Goal: Task Accomplishment & Management: Manage account settings

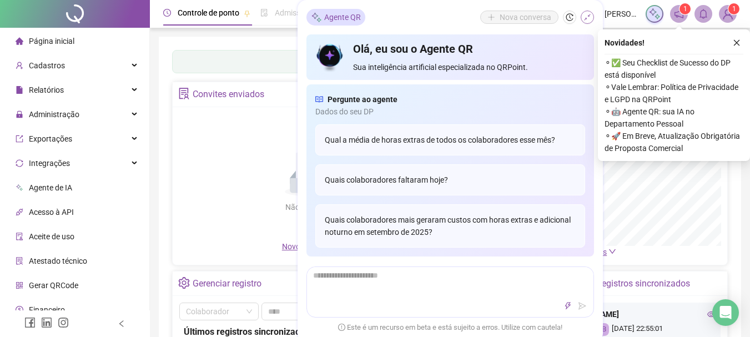
click at [589, 17] on icon "shrink" at bounding box center [588, 17] width 8 height 8
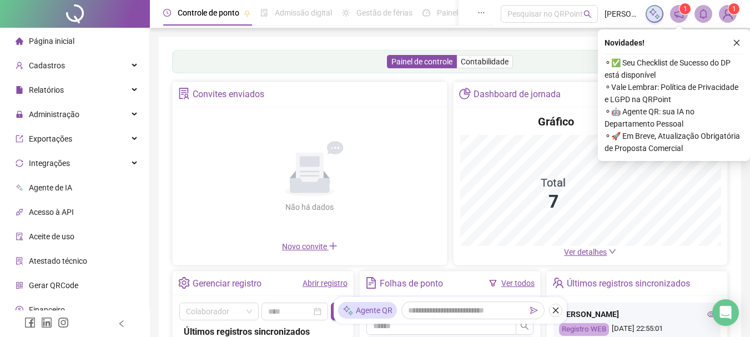
click at [737, 42] on icon "close" at bounding box center [737, 43] width 6 height 6
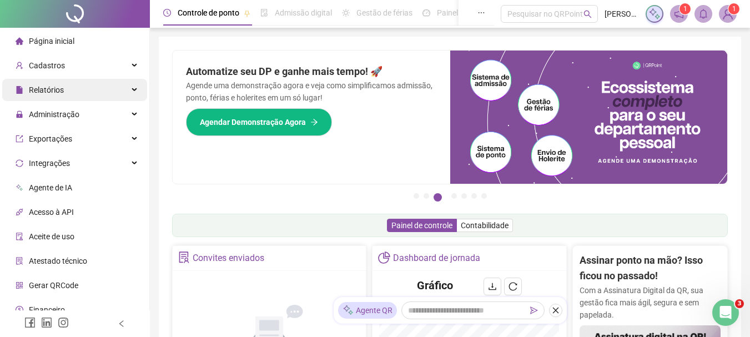
click at [125, 88] on div "Relatórios" at bounding box center [74, 90] width 145 height 22
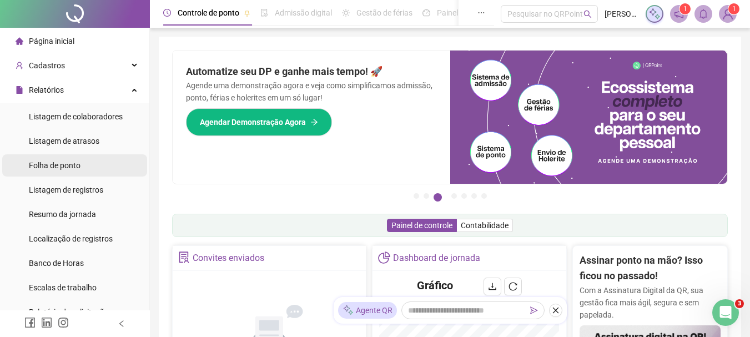
click at [63, 167] on span "Folha de ponto" at bounding box center [55, 165] width 52 height 9
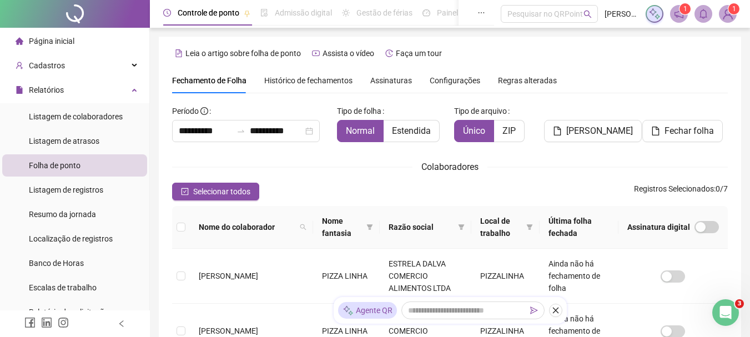
scroll to position [59, 0]
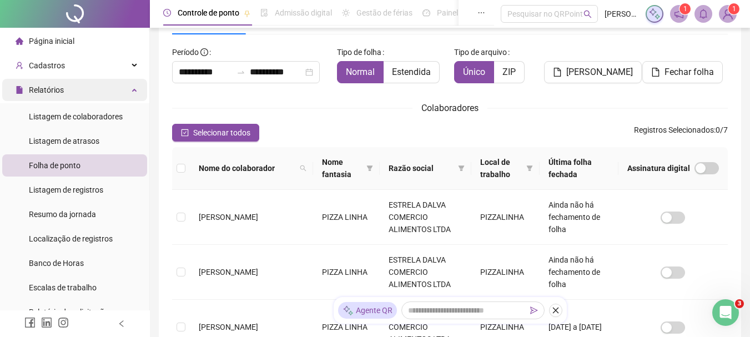
click at [130, 92] on div "Relatórios" at bounding box center [74, 90] width 145 height 22
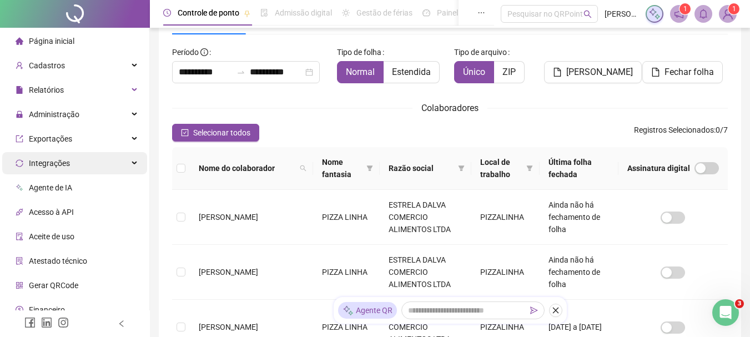
click at [123, 115] on div "Administração" at bounding box center [74, 114] width 145 height 22
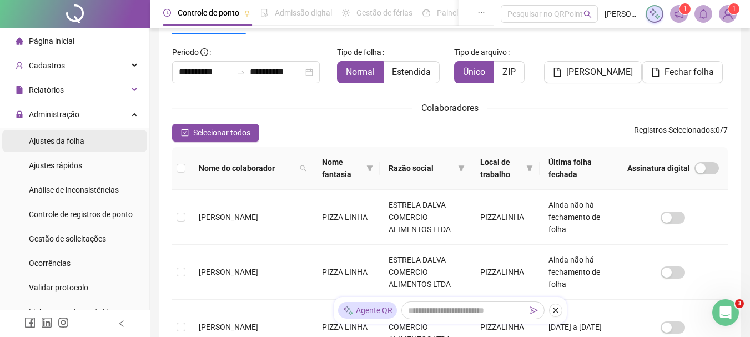
click at [74, 142] on span "Ajustes da folha" at bounding box center [57, 141] width 56 height 9
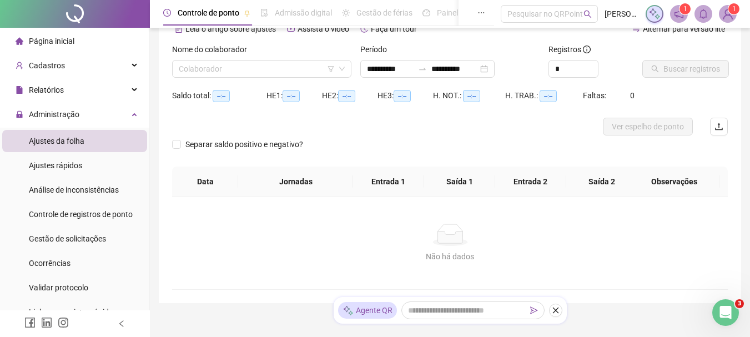
type input "**********"
click at [247, 73] on input "search" at bounding box center [257, 69] width 156 height 17
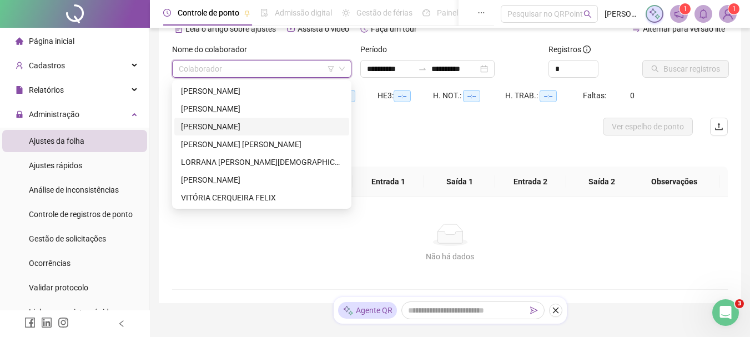
click at [208, 127] on div "[PERSON_NAME]" at bounding box center [262, 126] width 162 height 12
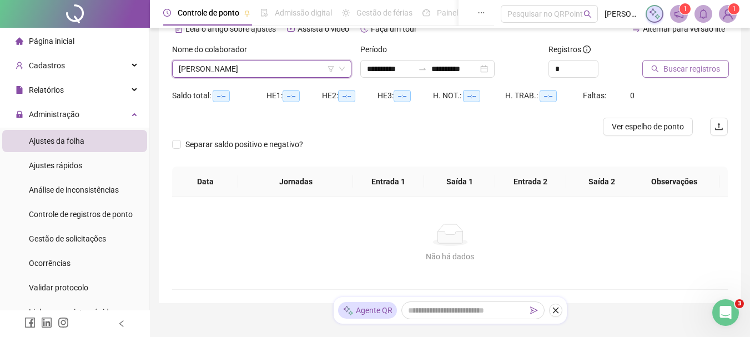
click at [676, 68] on span "Buscar registros" at bounding box center [691, 69] width 57 height 12
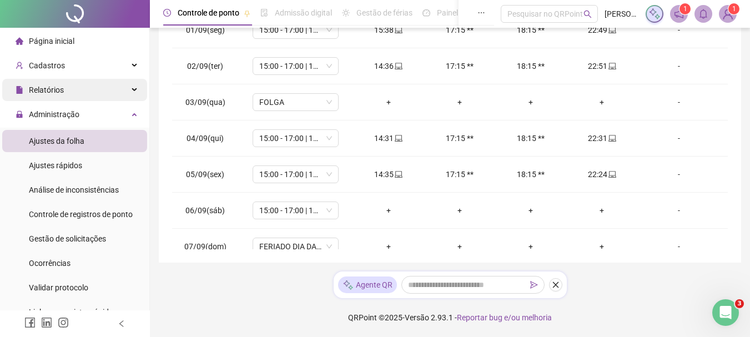
click at [126, 91] on div "Relatórios" at bounding box center [74, 90] width 145 height 22
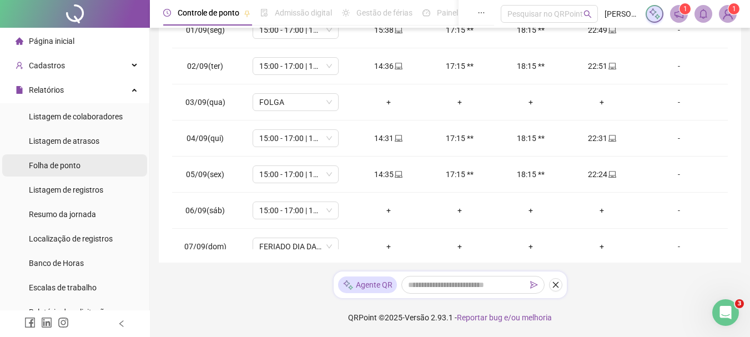
click at [70, 166] on span "Folha de ponto" at bounding box center [55, 165] width 52 height 9
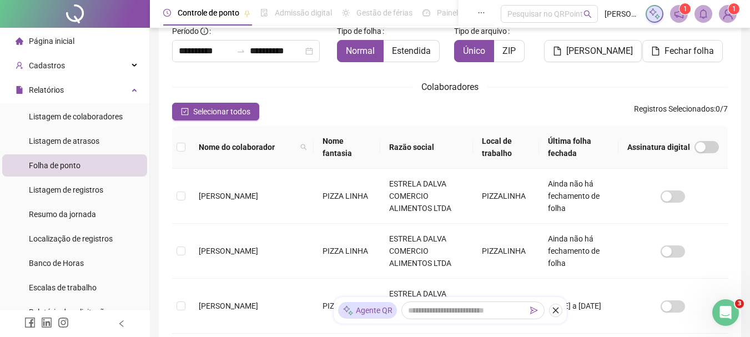
scroll to position [59, 0]
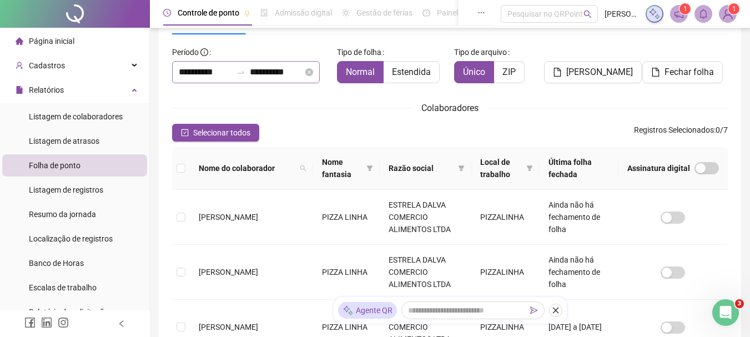
click at [250, 74] on div at bounding box center [241, 72] width 18 height 9
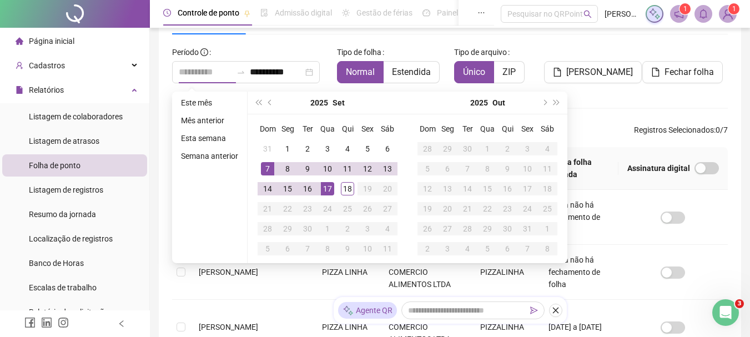
click at [269, 167] on div "7" at bounding box center [267, 168] width 13 height 13
click at [193, 77] on input "**********" at bounding box center [205, 72] width 53 height 13
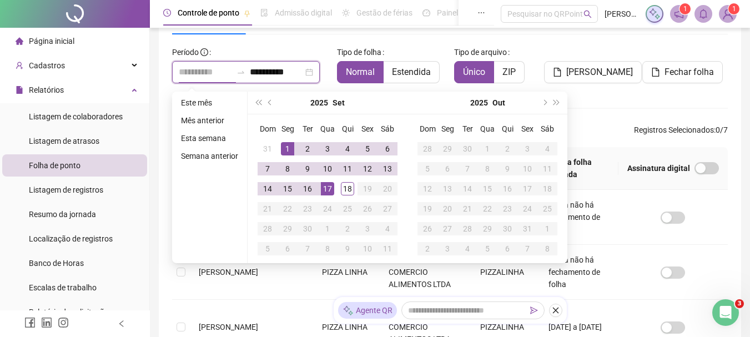
type input "**********"
click at [286, 148] on div "1" at bounding box center [287, 148] width 13 height 13
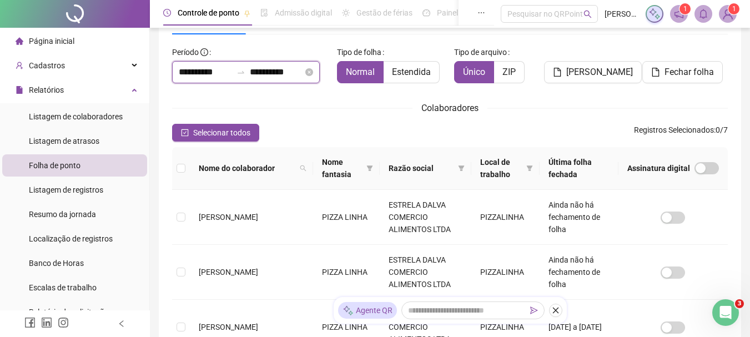
click at [274, 68] on input "**********" at bounding box center [276, 72] width 53 height 13
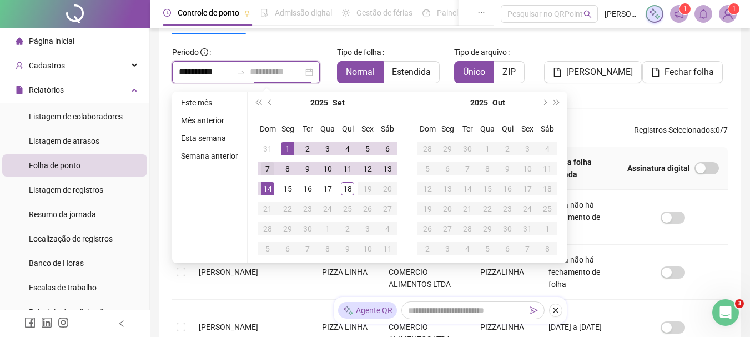
type input "**********"
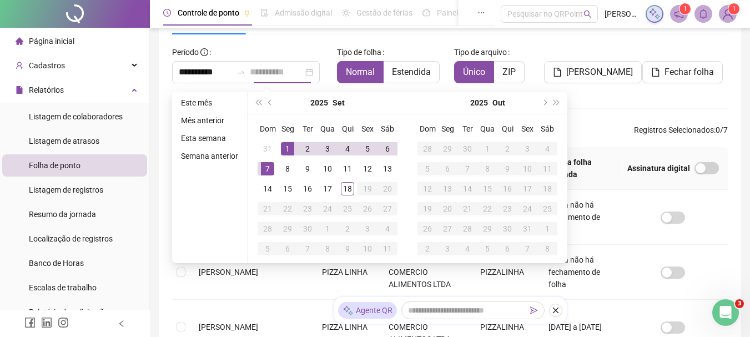
click at [265, 167] on div "7" at bounding box center [267, 168] width 13 height 13
type input "**********"
click at [602, 118] on div "**********" at bounding box center [450, 320] width 556 height 555
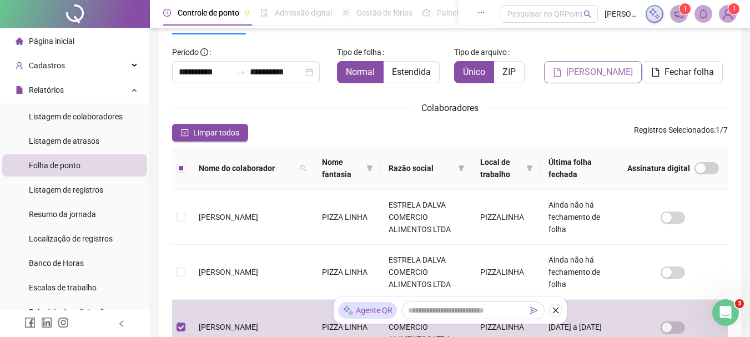
click at [589, 74] on span "[PERSON_NAME]" at bounding box center [599, 72] width 67 height 13
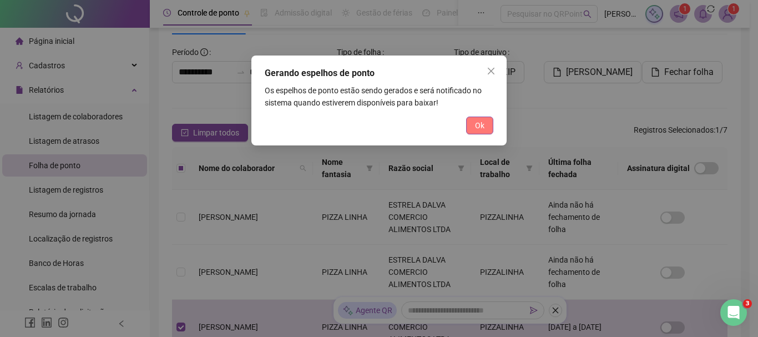
click at [482, 125] on span "Ok" at bounding box center [479, 125] width 9 height 12
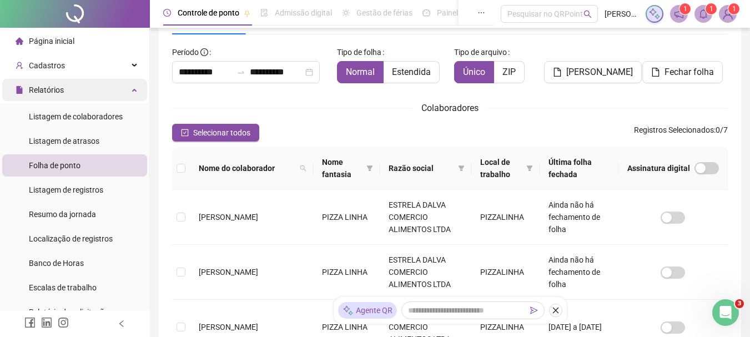
click at [125, 88] on div "Relatórios" at bounding box center [74, 90] width 145 height 22
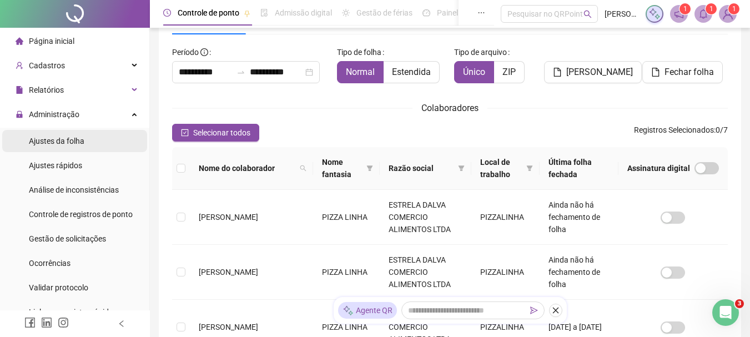
click at [67, 139] on span "Ajustes da folha" at bounding box center [57, 141] width 56 height 9
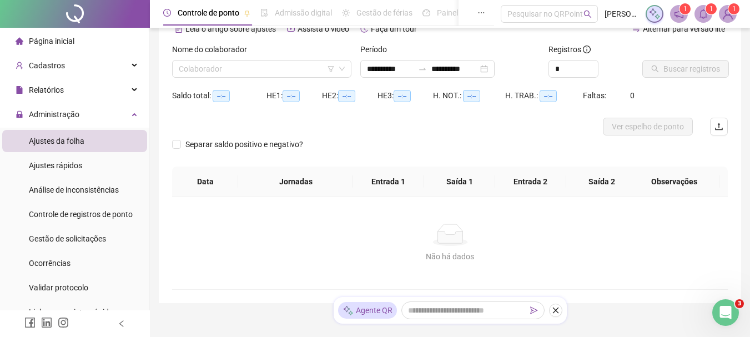
type input "**********"
click at [254, 71] on input "search" at bounding box center [257, 69] width 156 height 17
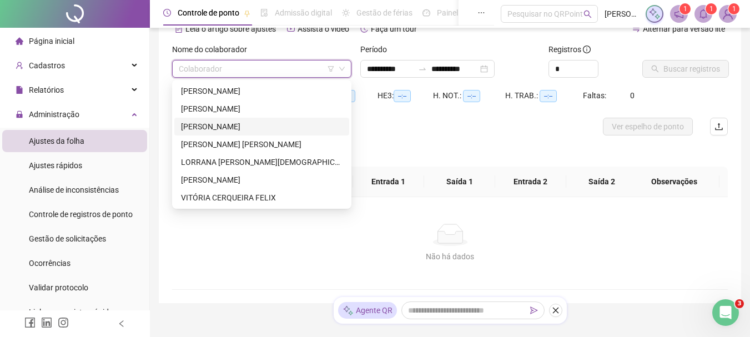
click at [219, 122] on div "[PERSON_NAME]" at bounding box center [262, 126] width 162 height 12
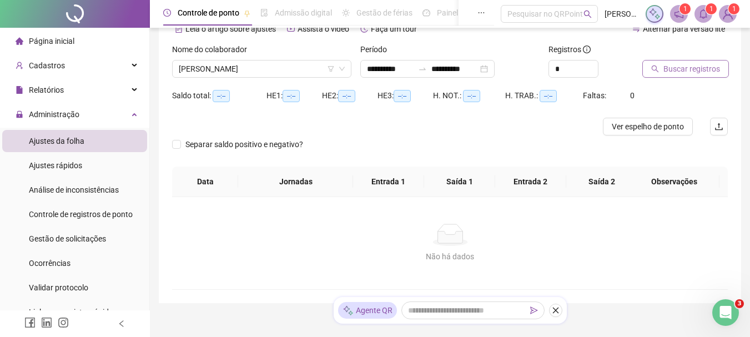
click at [668, 66] on span "Buscar registros" at bounding box center [691, 69] width 57 height 12
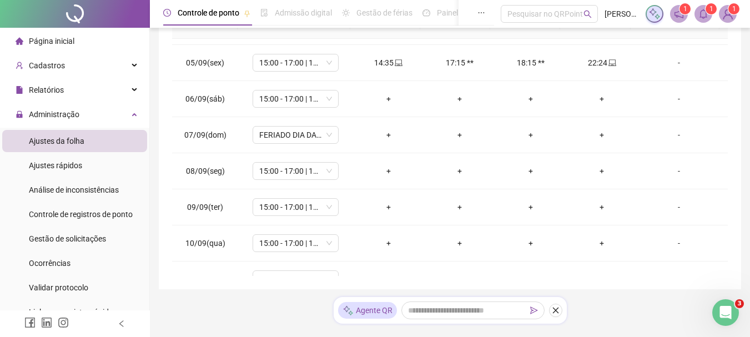
scroll to position [146, 0]
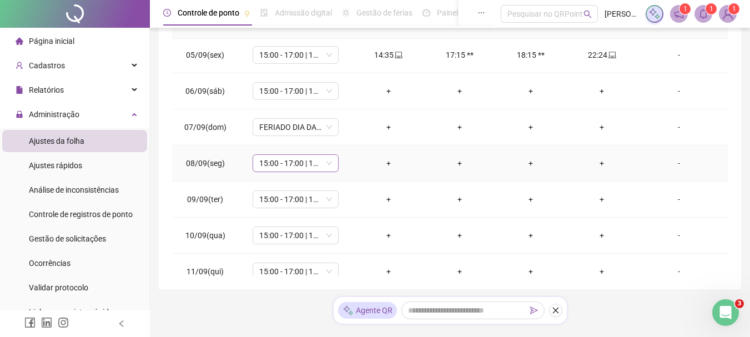
click at [304, 164] on span "15:00 - 17:00 | 18:00 - 23:00" at bounding box center [295, 163] width 73 height 17
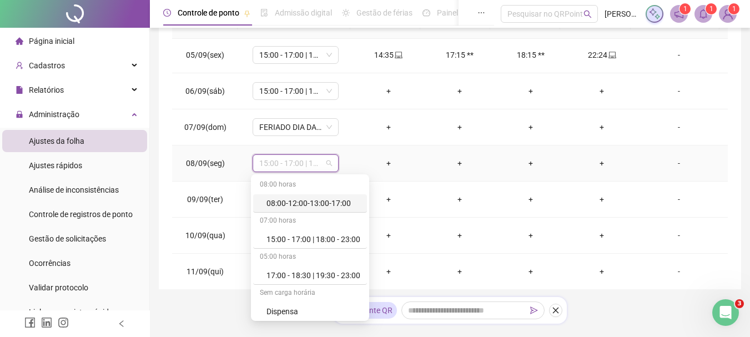
type input "*"
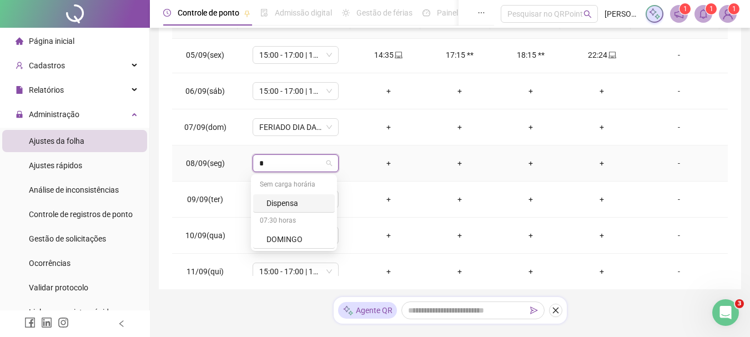
click at [279, 204] on div "Dispensa" at bounding box center [297, 203] width 62 height 12
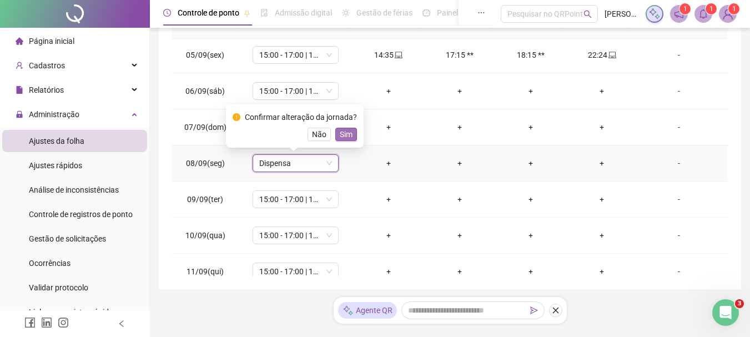
click at [344, 134] on span "Sim" at bounding box center [346, 134] width 13 height 12
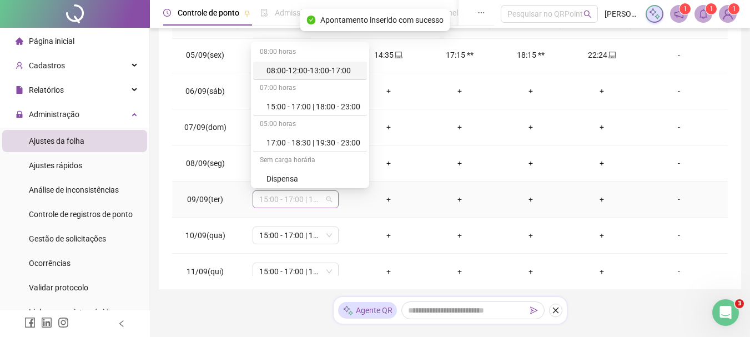
click at [301, 200] on span "15:00 - 17:00 | 18:00 - 23:00" at bounding box center [295, 199] width 73 height 17
type input "*"
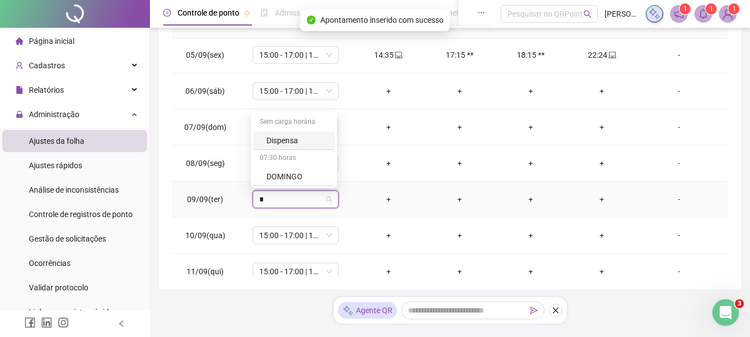
click at [286, 140] on div "Dispensa" at bounding box center [297, 140] width 62 height 12
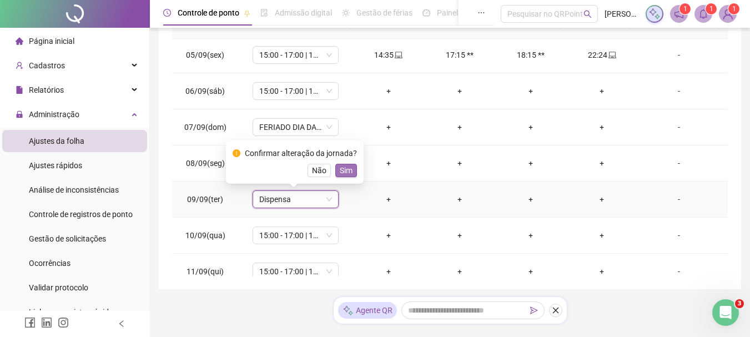
click at [340, 175] on span "Sim" at bounding box center [346, 170] width 13 height 12
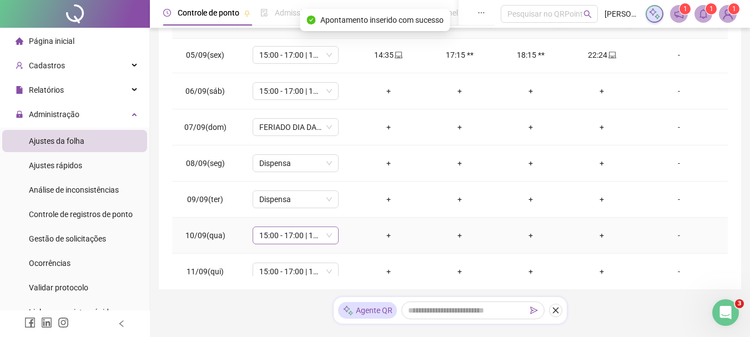
click at [289, 237] on span "15:00 - 17:00 | 18:00 - 23:00" at bounding box center [295, 235] width 73 height 17
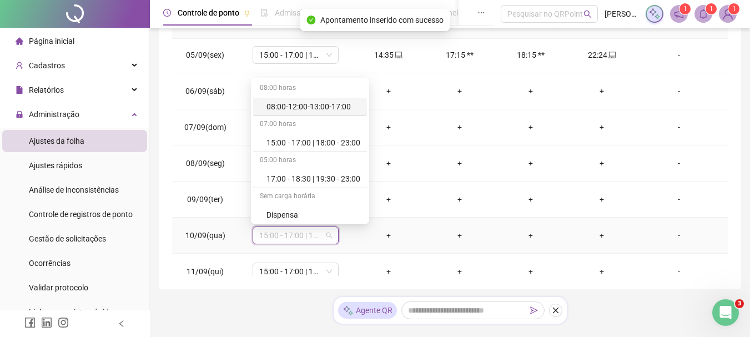
type input "*"
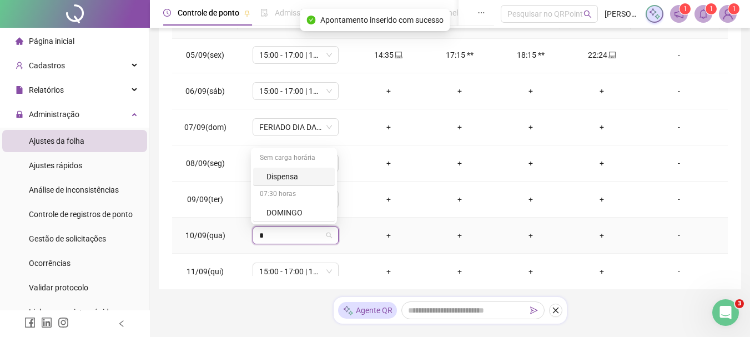
click at [284, 173] on div "Dispensa" at bounding box center [297, 176] width 62 height 12
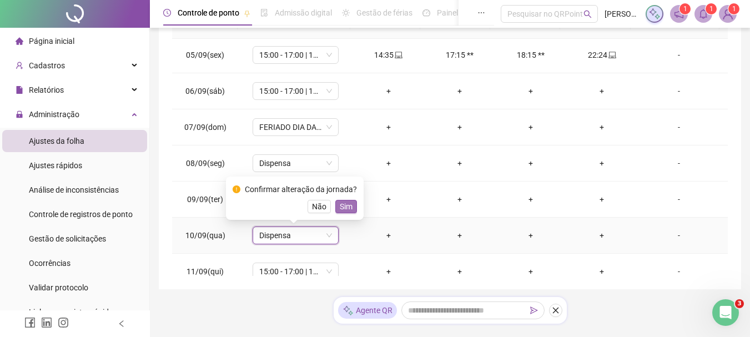
click at [342, 205] on span "Sim" at bounding box center [346, 206] width 13 height 12
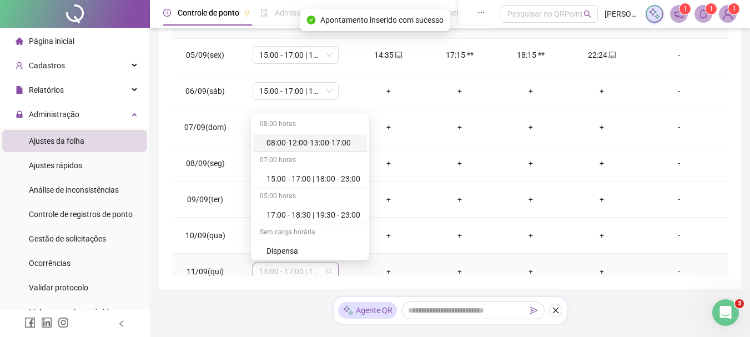
click at [288, 272] on span "15:00 - 17:00 | 18:00 - 23:00" at bounding box center [295, 271] width 73 height 17
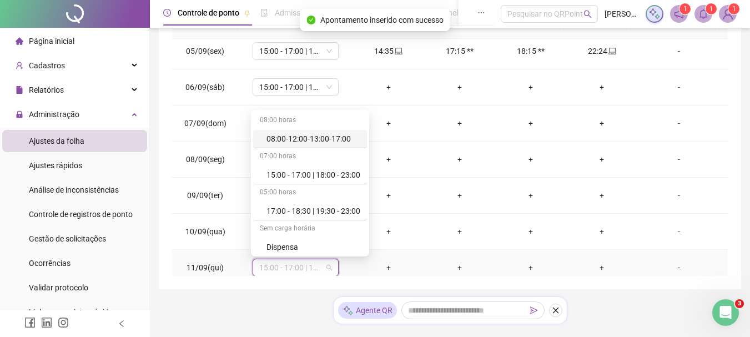
type input "*"
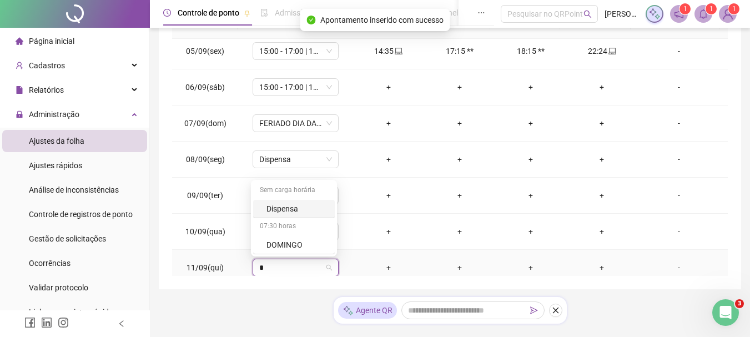
click at [289, 207] on div "Dispensa" at bounding box center [297, 209] width 62 height 12
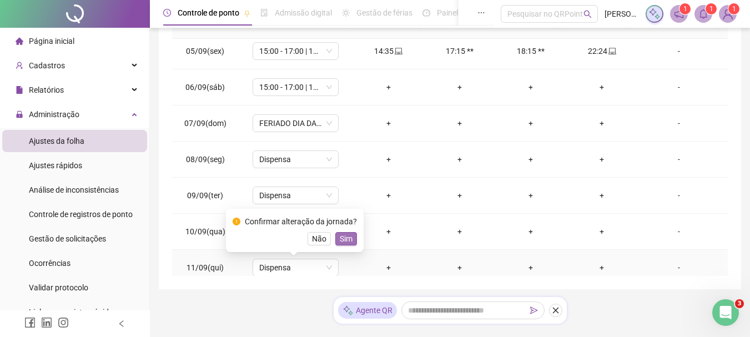
click at [349, 239] on span "Sim" at bounding box center [346, 239] width 13 height 12
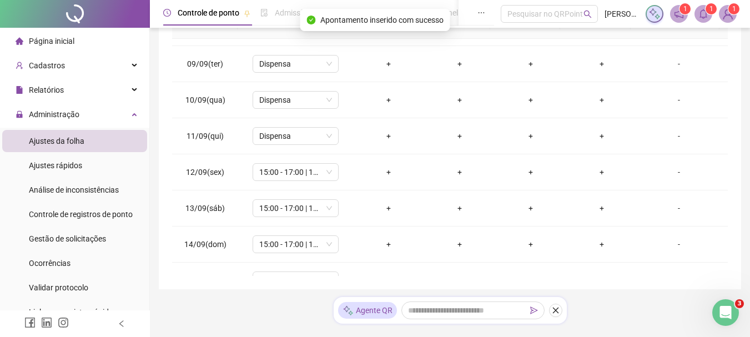
scroll to position [308, 0]
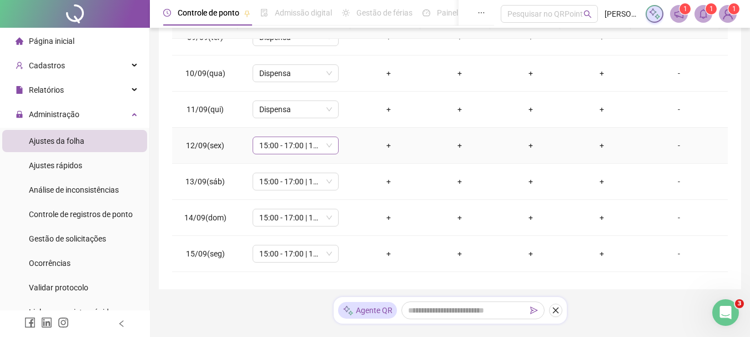
click at [298, 148] on span "15:00 - 17:00 | 18:00 - 23:00" at bounding box center [295, 145] width 73 height 17
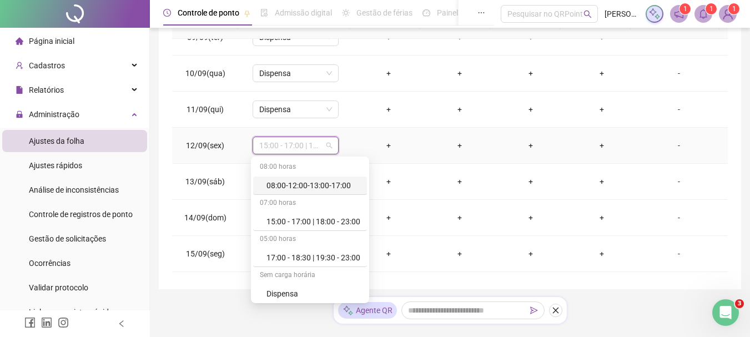
type input "*"
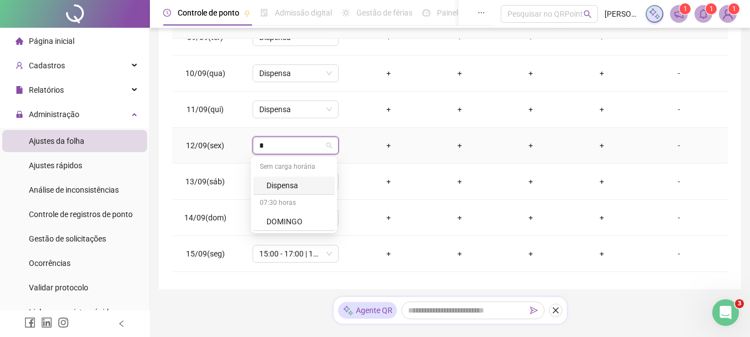
click at [279, 185] on div "Dispensa" at bounding box center [297, 185] width 62 height 12
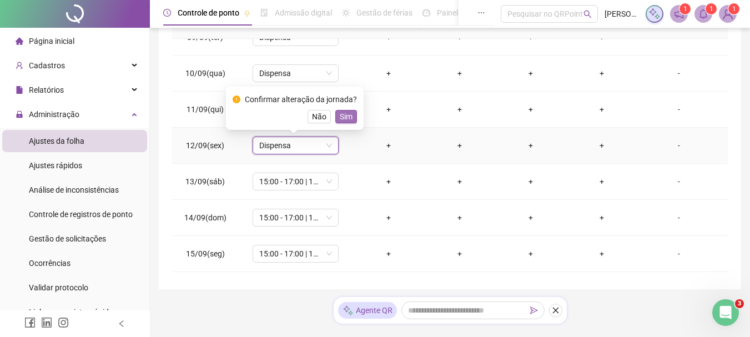
click at [345, 114] on span "Sim" at bounding box center [346, 116] width 13 height 12
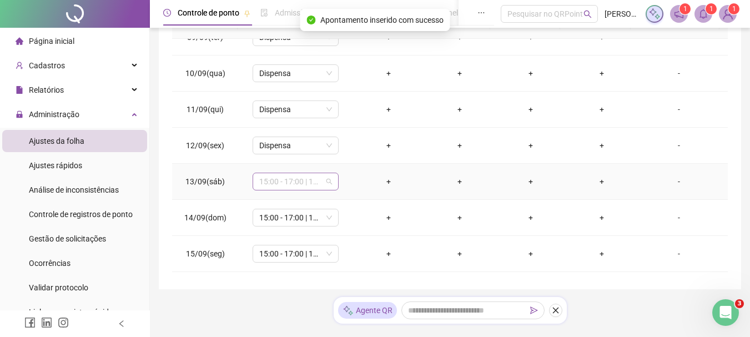
click at [280, 183] on span "15:00 - 17:00 | 18:00 - 23:00" at bounding box center [295, 181] width 73 height 17
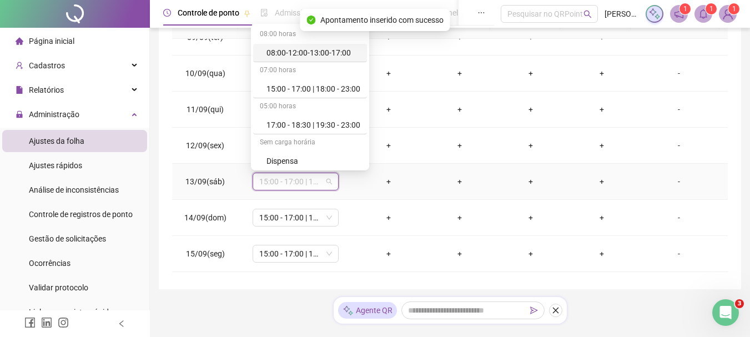
type input "*"
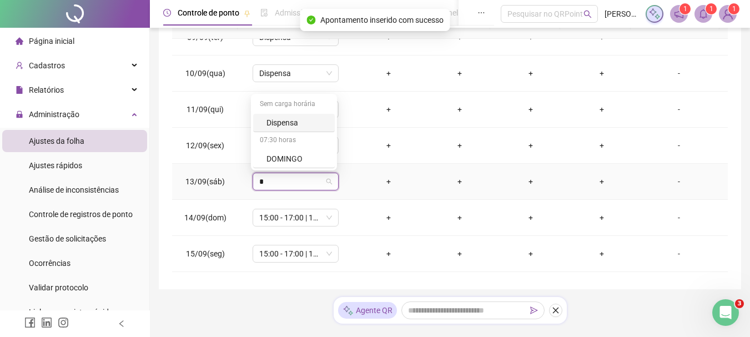
click at [291, 122] on div "Dispensa" at bounding box center [297, 123] width 62 height 12
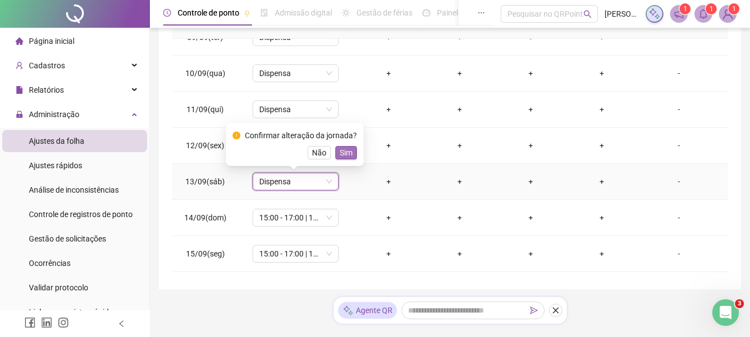
click at [341, 155] on span "Sim" at bounding box center [346, 153] width 13 height 12
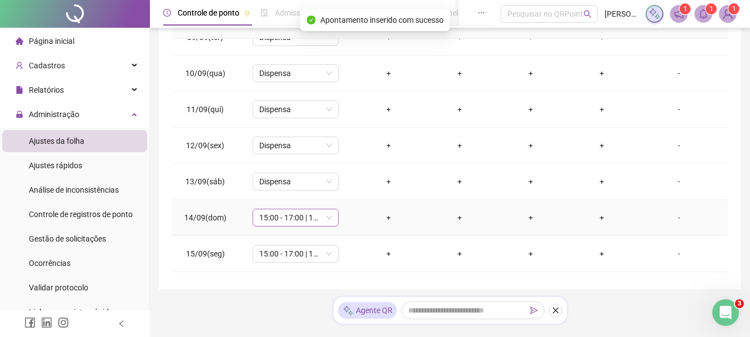
click at [279, 220] on span "15:00 - 17:00 | 18:00 - 23:00" at bounding box center [295, 217] width 73 height 17
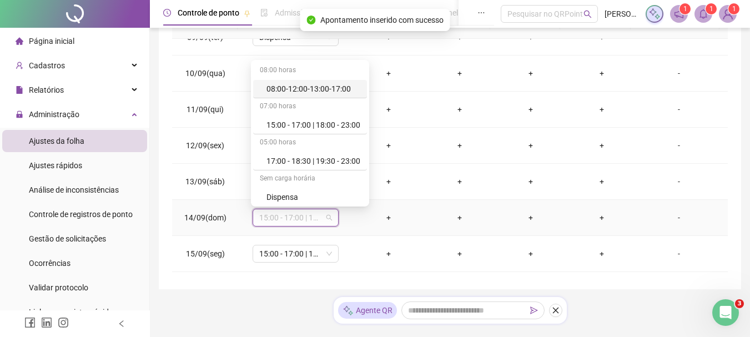
type input "*"
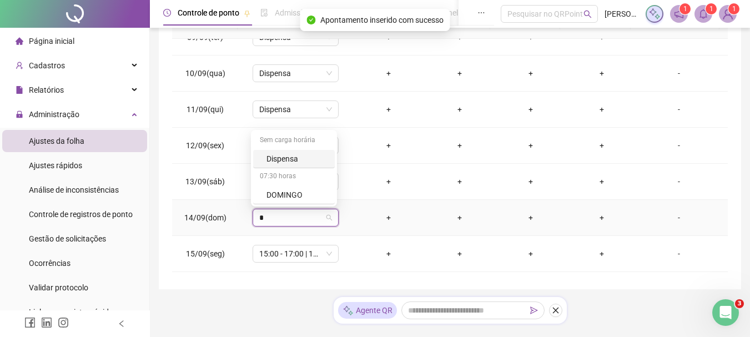
click at [293, 157] on div "Dispensa" at bounding box center [297, 159] width 62 height 12
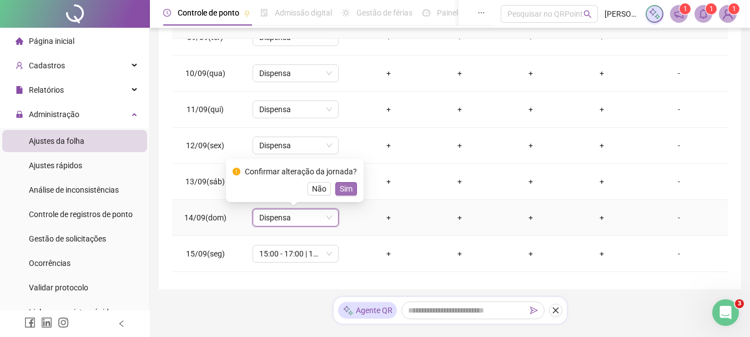
click at [351, 188] on button "Sim" at bounding box center [346, 188] width 22 height 13
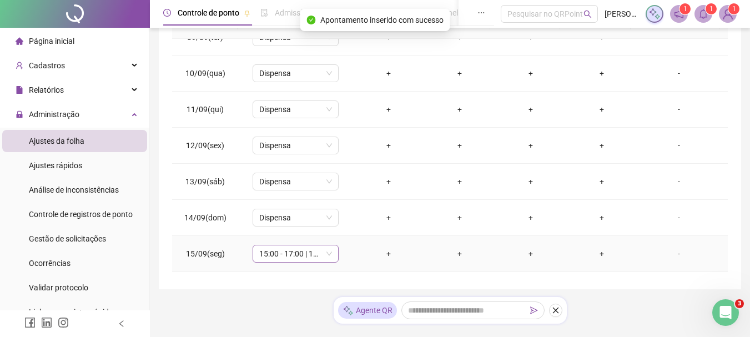
click at [296, 256] on span "15:00 - 17:00 | 18:00 - 23:00" at bounding box center [295, 253] width 73 height 17
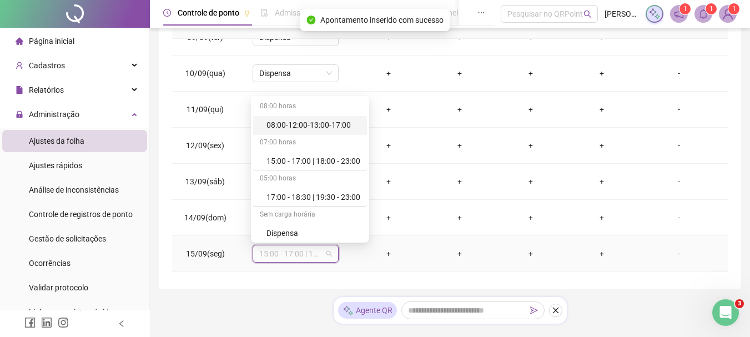
type input "*"
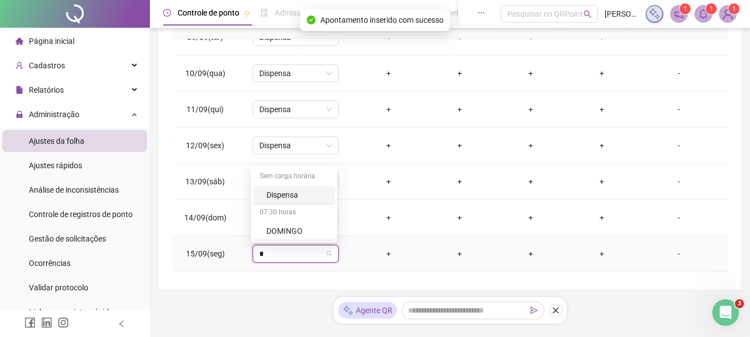
click at [285, 194] on div "Dispensa" at bounding box center [297, 195] width 62 height 12
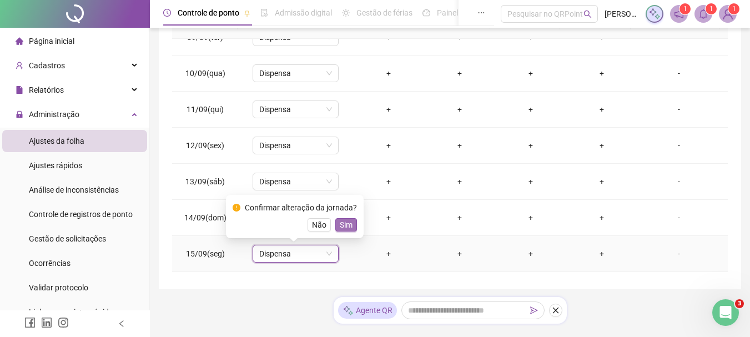
click at [340, 226] on span "Sim" at bounding box center [346, 225] width 13 height 12
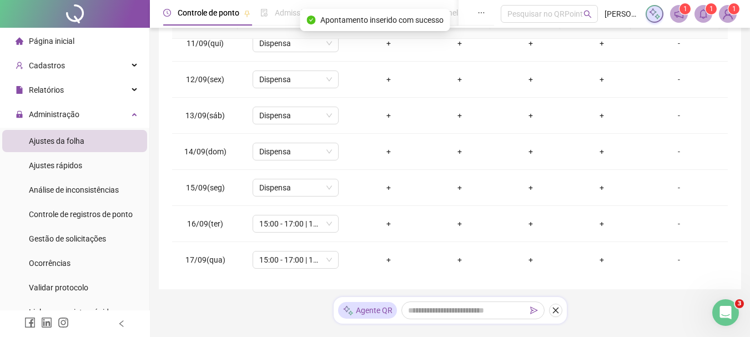
scroll to position [376, 0]
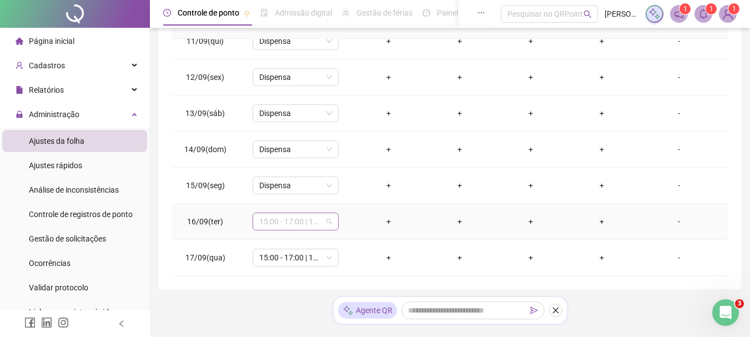
click at [276, 223] on span "15:00 - 17:00 | 18:00 - 23:00" at bounding box center [295, 221] width 73 height 17
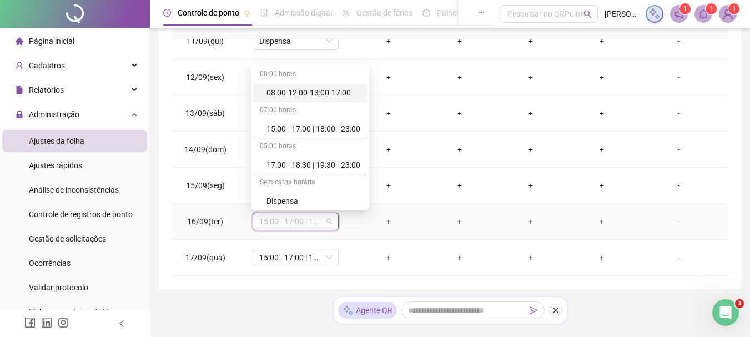
type input "*"
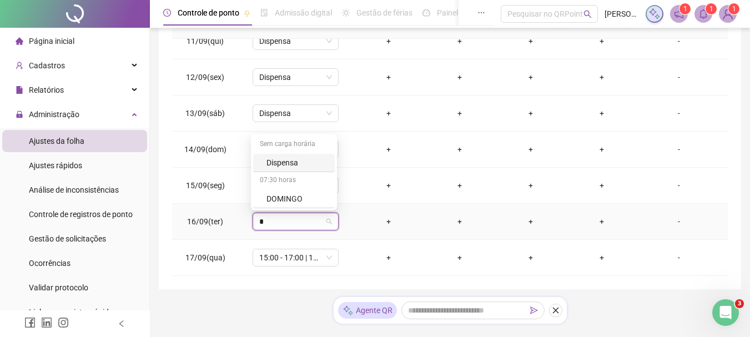
click at [273, 159] on div "Dispensa" at bounding box center [297, 163] width 62 height 12
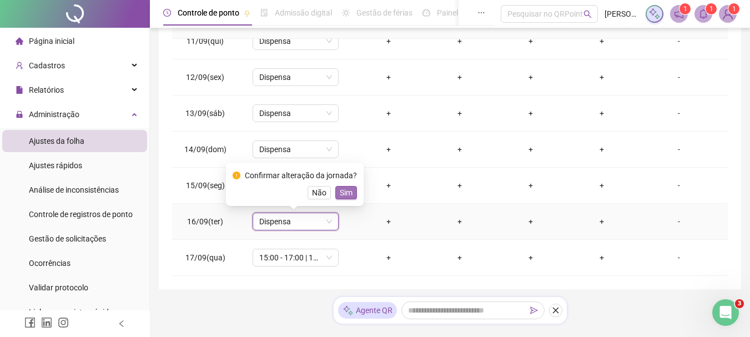
click at [344, 192] on span "Sim" at bounding box center [346, 193] width 13 height 12
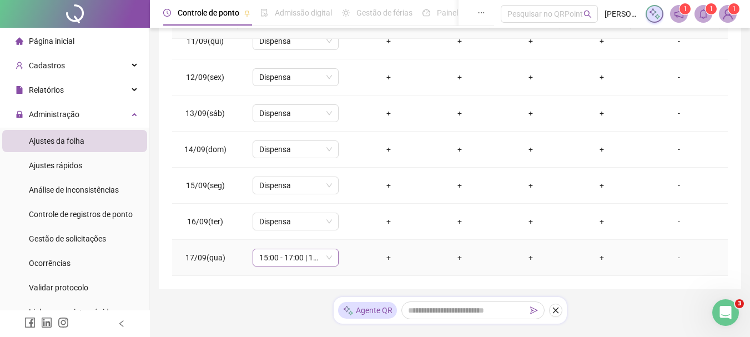
click at [278, 259] on span "15:00 - 17:00 | 18:00 - 23:00" at bounding box center [295, 257] width 73 height 17
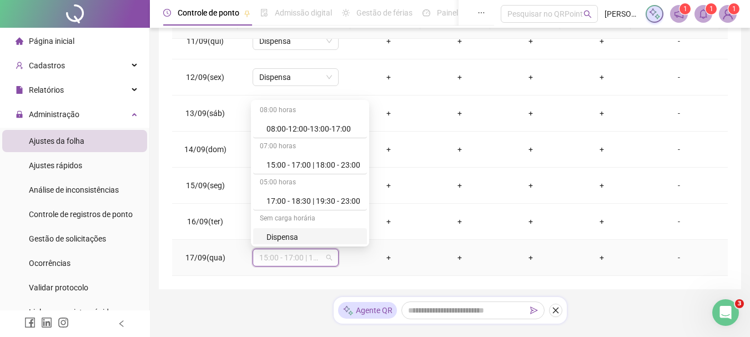
click at [284, 237] on div "Dispensa" at bounding box center [313, 237] width 94 height 12
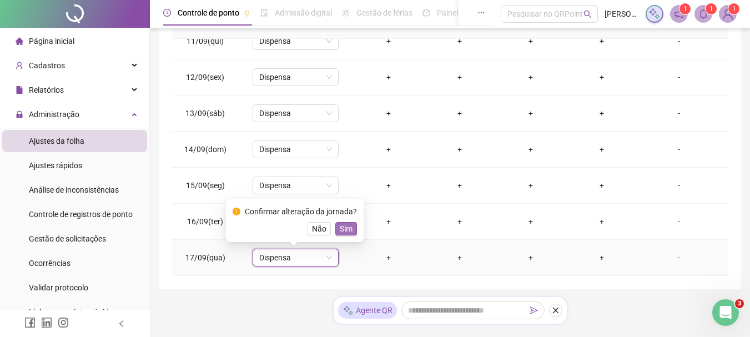
click at [351, 227] on button "Sim" at bounding box center [346, 228] width 22 height 13
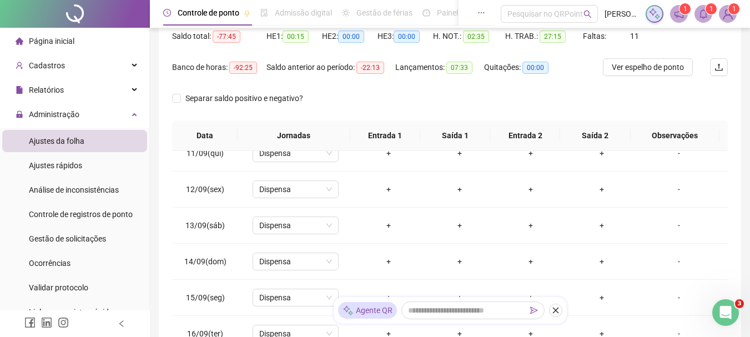
scroll to position [3, 0]
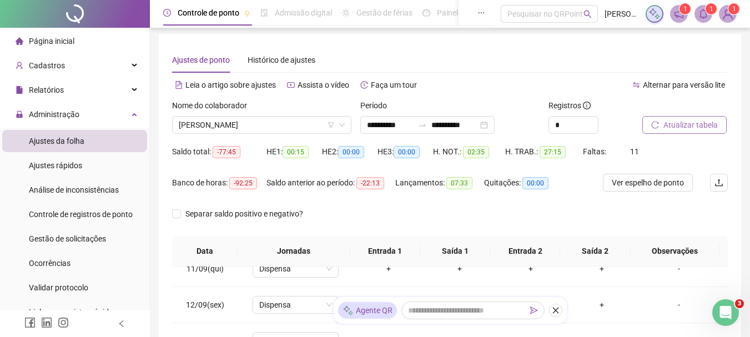
click at [672, 121] on span "Atualizar tabela" at bounding box center [690, 125] width 54 height 12
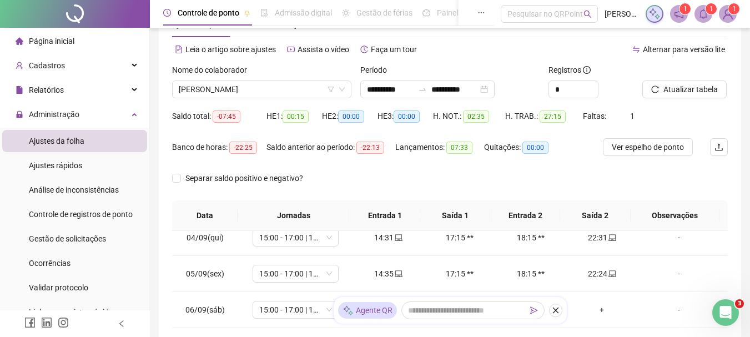
scroll to position [31, 0]
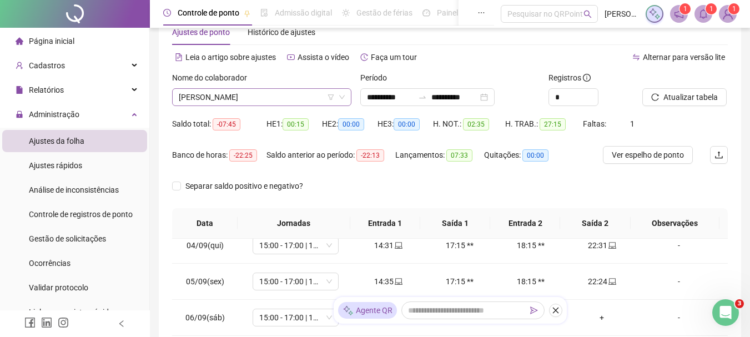
click at [280, 95] on span "[PERSON_NAME]" at bounding box center [262, 97] width 166 height 17
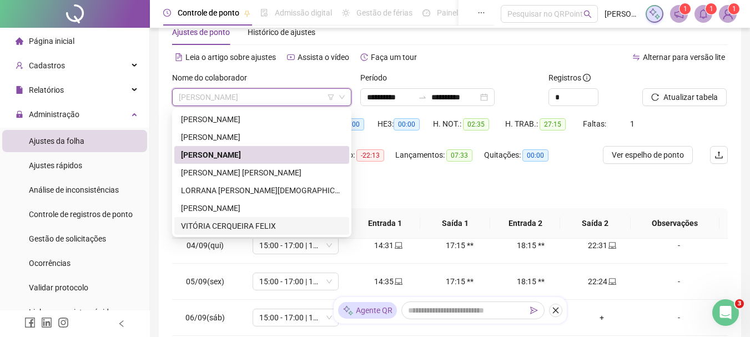
click at [220, 225] on div "VITÓRIA CERQUEIRA FELIX" at bounding box center [262, 226] width 162 height 12
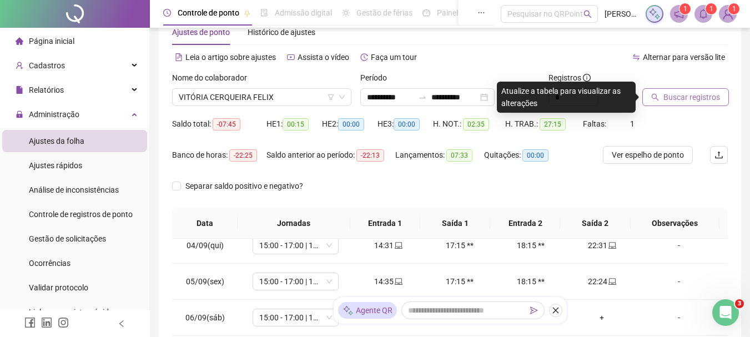
click at [658, 98] on icon "search" at bounding box center [655, 97] width 8 height 8
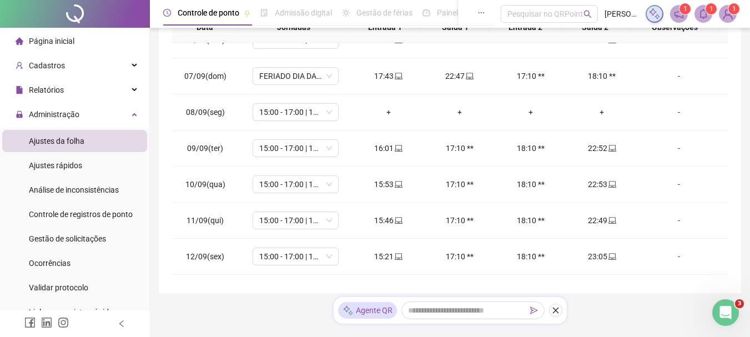
scroll to position [204, 0]
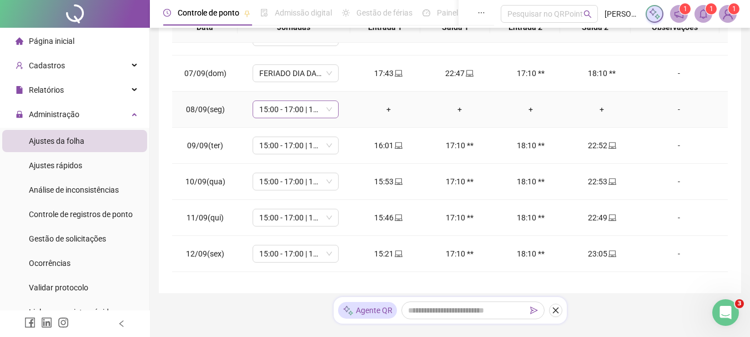
click at [273, 110] on span "15:00 - 17:00 | 18:00 - 23:00" at bounding box center [295, 109] width 73 height 17
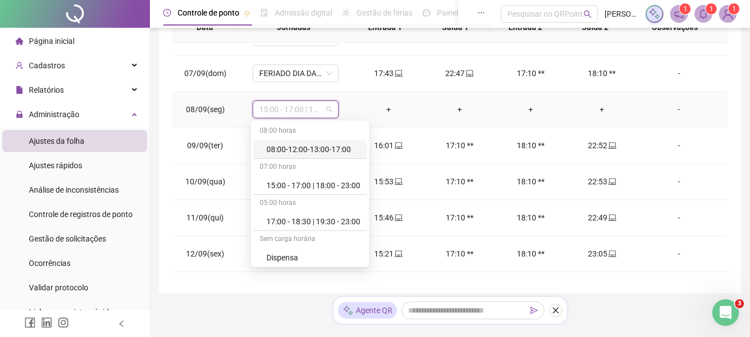
type input "*"
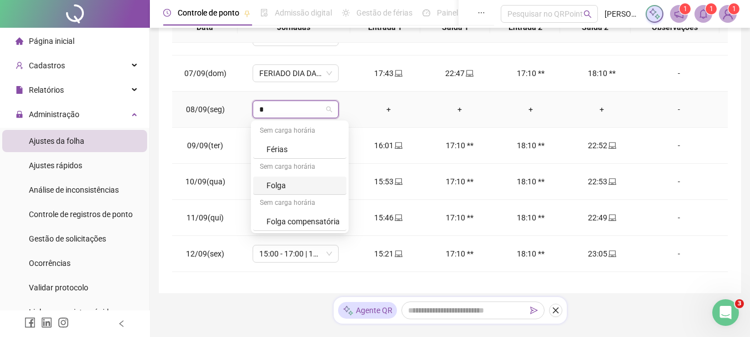
click at [272, 188] on div "Folga" at bounding box center [302, 185] width 73 height 12
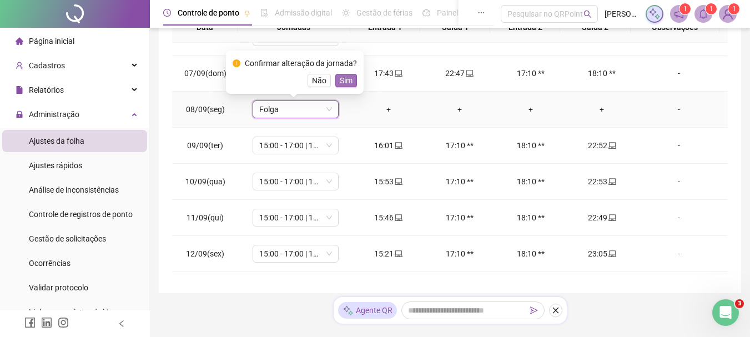
click at [343, 80] on span "Sim" at bounding box center [346, 80] width 13 height 12
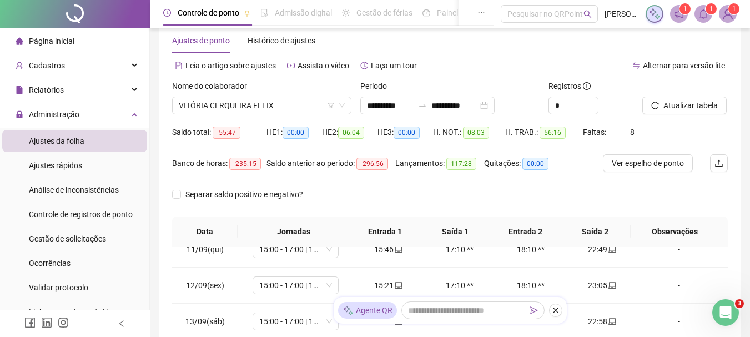
scroll to position [19, 0]
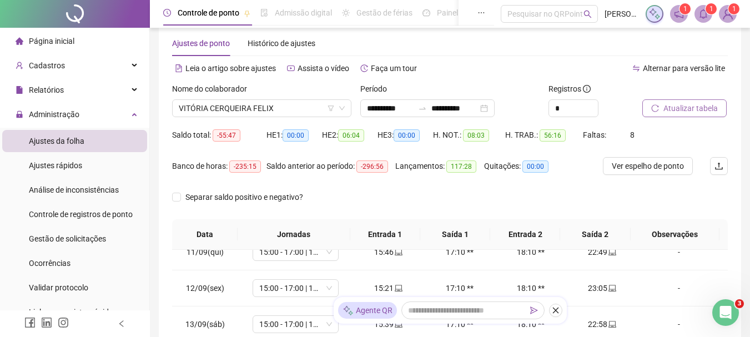
click at [676, 108] on span "Atualizar tabela" at bounding box center [690, 108] width 54 height 12
click at [286, 107] on span "VITÓRIA CERQUEIRA FELIX" at bounding box center [262, 108] width 166 height 17
click at [424, 76] on div "Leia o artigo sobre ajustes Assista o vídeo Faça um tour" at bounding box center [311, 68] width 278 height 18
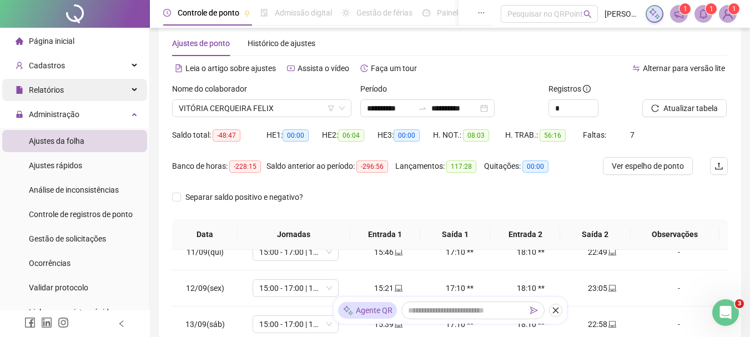
click at [124, 90] on div "Relatórios" at bounding box center [74, 90] width 145 height 22
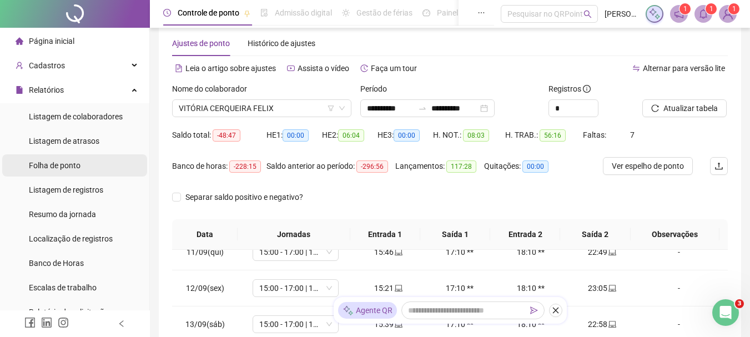
click at [68, 163] on span "Folha de ponto" at bounding box center [55, 165] width 52 height 9
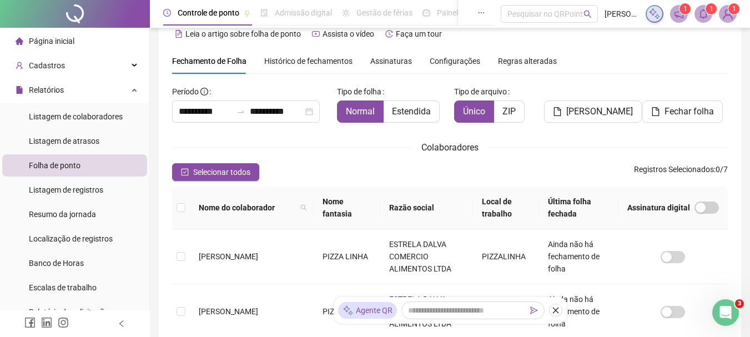
scroll to position [59, 0]
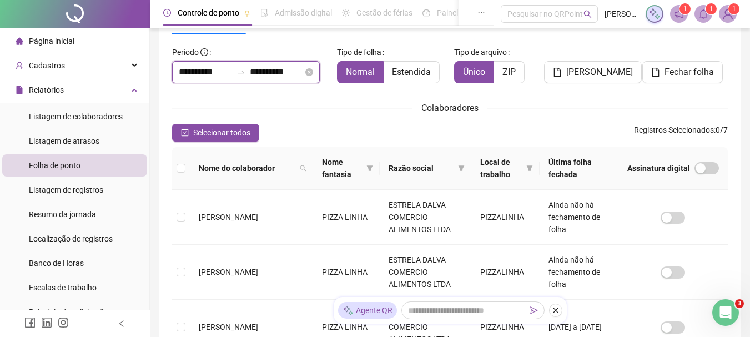
click at [259, 71] on input "**********" at bounding box center [276, 72] width 53 height 13
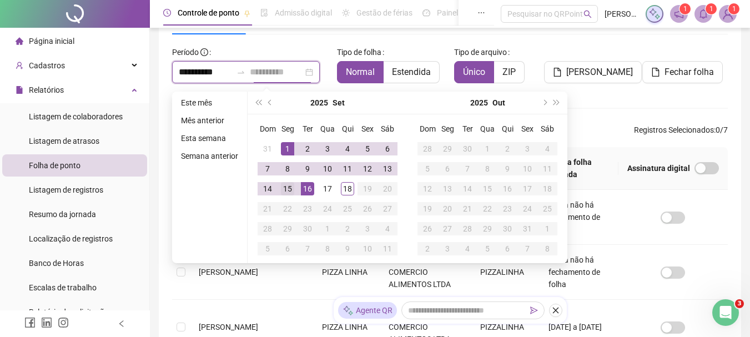
type input "**********"
click at [285, 188] on div "15" at bounding box center [287, 188] width 13 height 13
type input "**********"
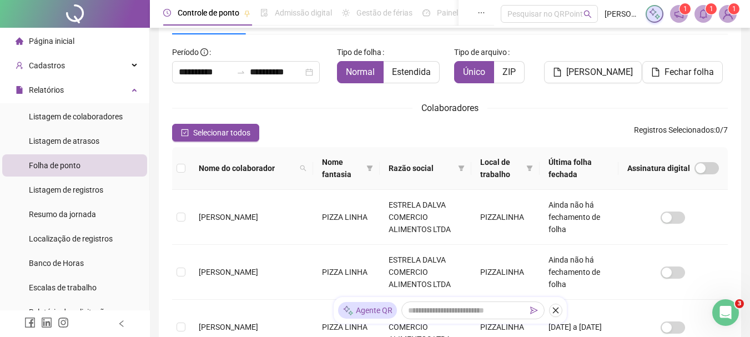
click at [604, 103] on div "Colaboradores" at bounding box center [450, 108] width 556 height 14
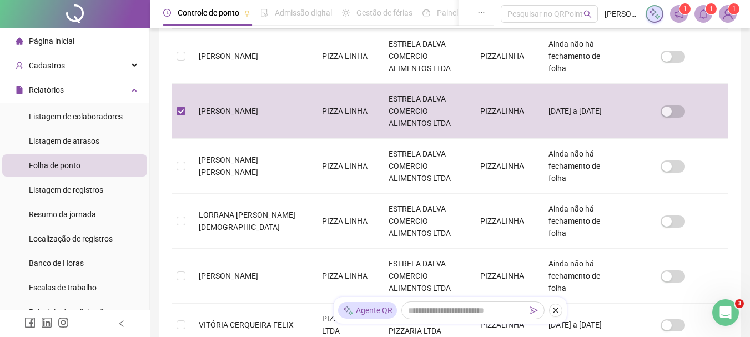
scroll to position [281, 0]
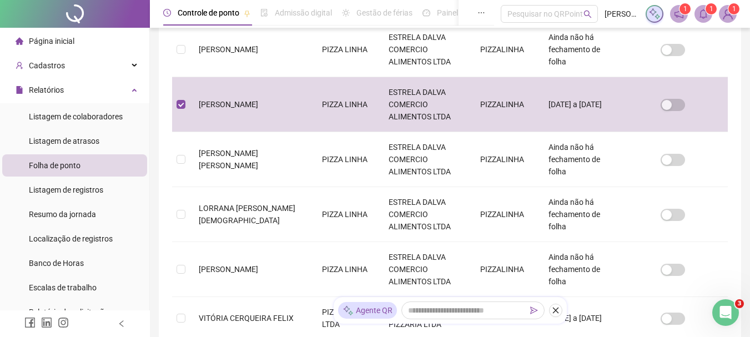
click at [747, 229] on div "**********" at bounding box center [450, 91] width 600 height 745
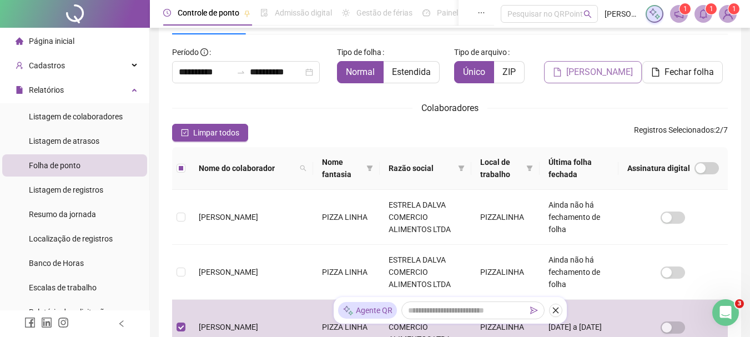
click at [583, 73] on span "[PERSON_NAME]" at bounding box center [599, 72] width 67 height 13
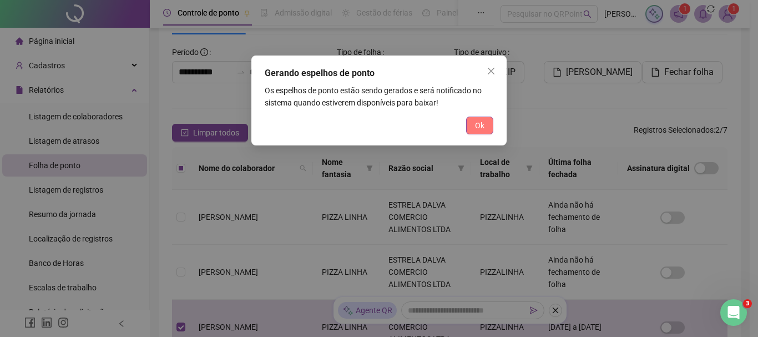
click at [479, 123] on span "Ok" at bounding box center [479, 125] width 9 height 12
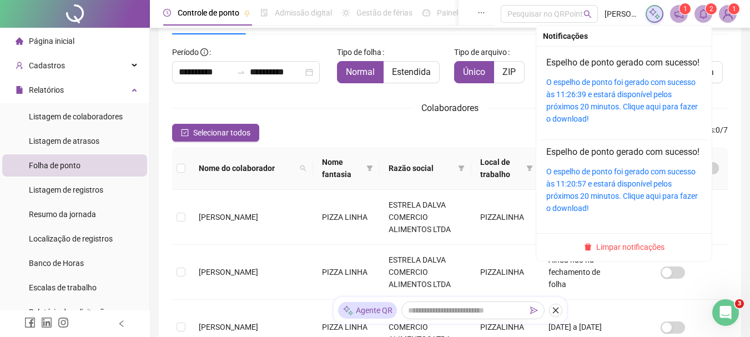
click at [705, 11] on icon "bell" at bounding box center [703, 14] width 10 height 10
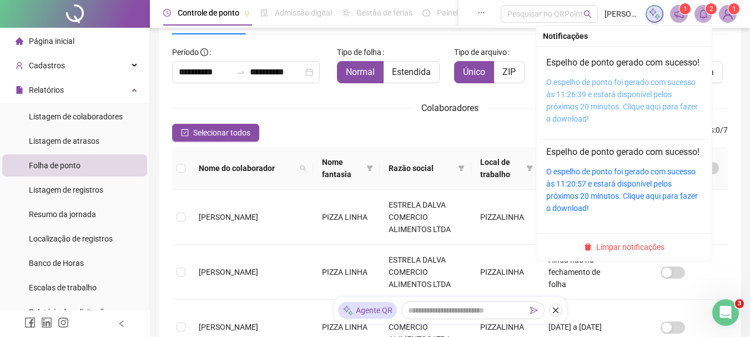
click at [626, 107] on link "O espelho de ponto foi gerado com sucesso às 11:26:39 e estará disponível pelos…" at bounding box center [622, 101] width 152 height 46
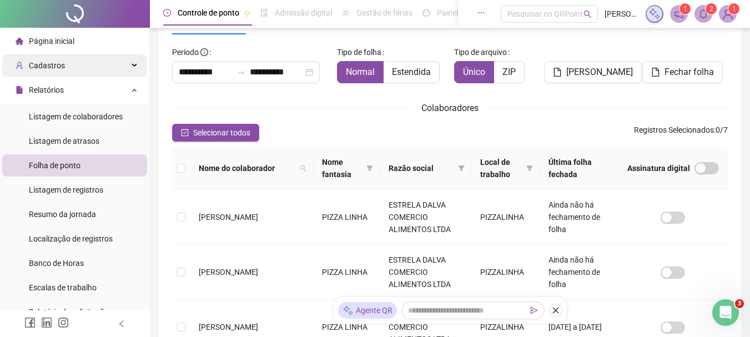
click at [133, 66] on icon at bounding box center [136, 66] width 6 height 0
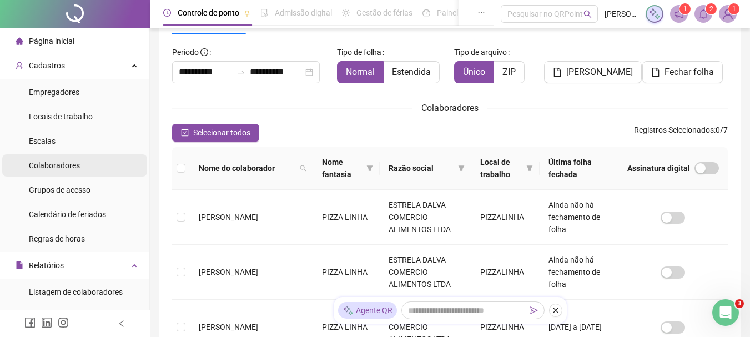
click at [61, 166] on span "Colaboradores" at bounding box center [54, 165] width 51 height 9
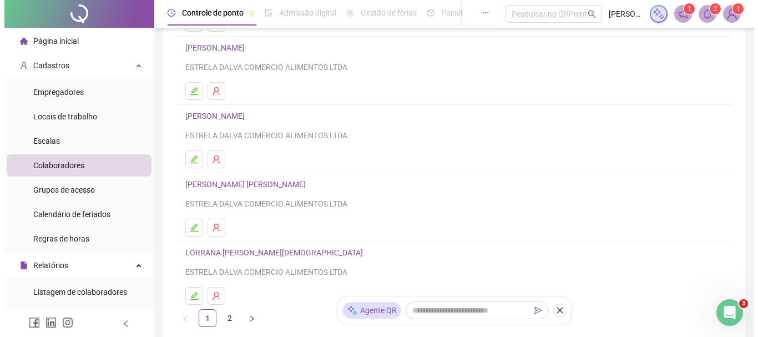
scroll to position [157, 0]
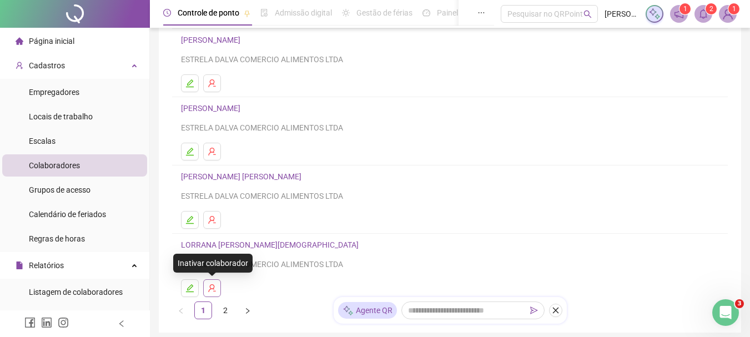
click at [210, 288] on icon "user-delete" at bounding box center [211, 288] width 7 height 8
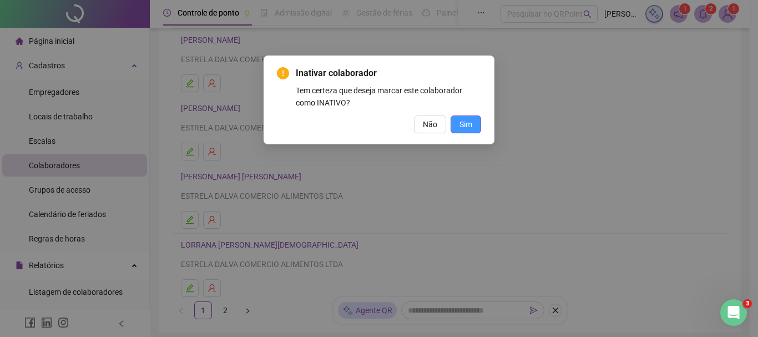
click at [471, 122] on span "Sim" at bounding box center [466, 124] width 13 height 12
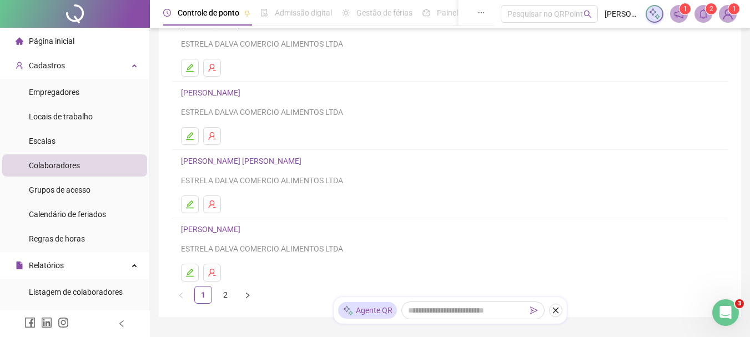
scroll to position [181, 0]
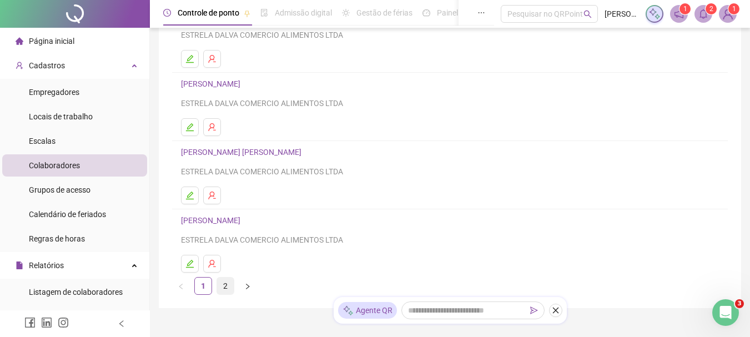
click at [220, 286] on link "2" at bounding box center [225, 286] width 17 height 17
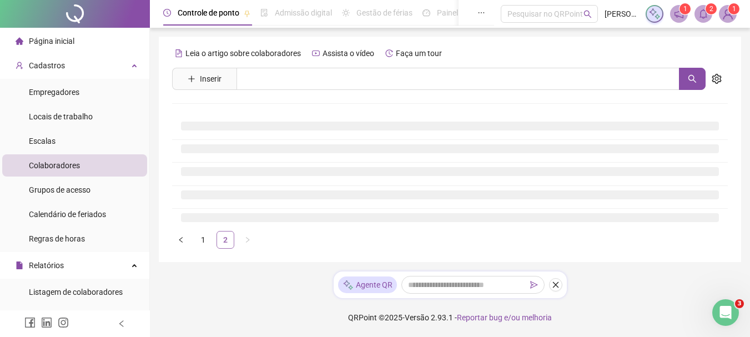
scroll to position [0, 0]
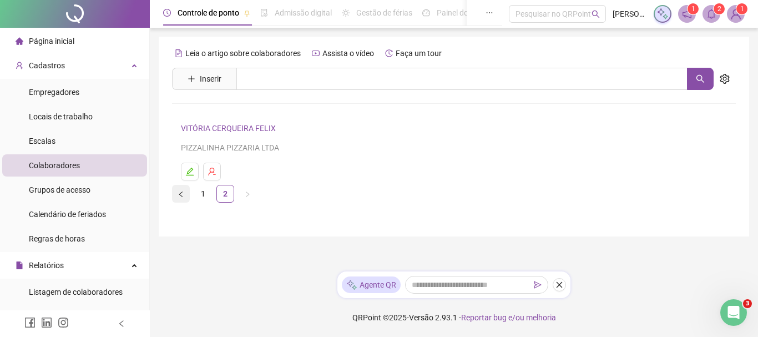
click at [179, 194] on icon "left" at bounding box center [181, 194] width 7 height 7
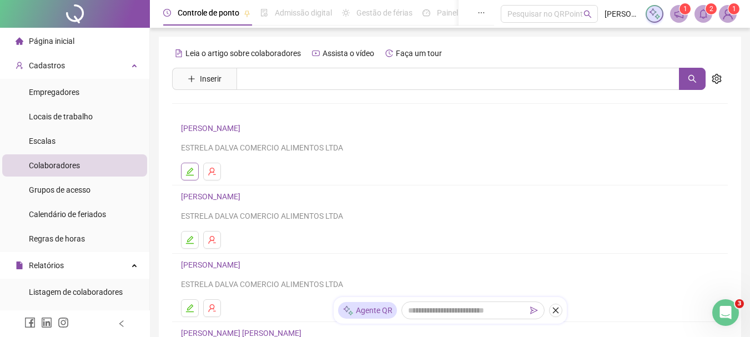
click at [191, 171] on icon "edit" at bounding box center [190, 172] width 8 height 8
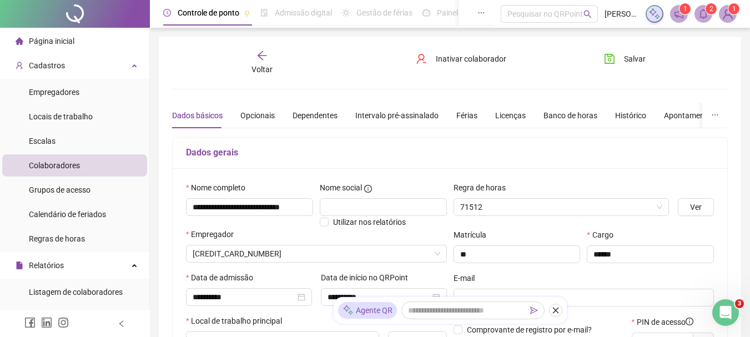
type input "*******"
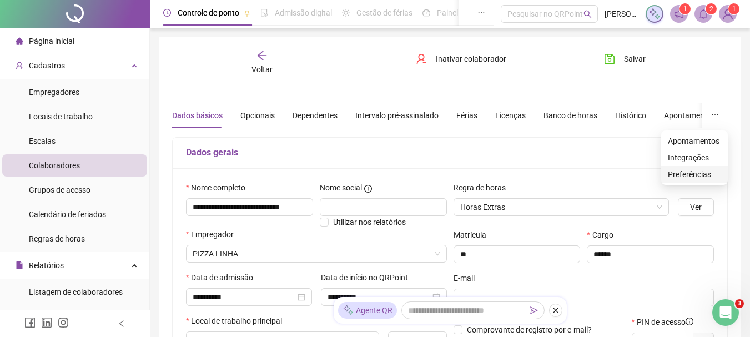
click at [682, 174] on span "Preferências" at bounding box center [694, 174] width 53 height 12
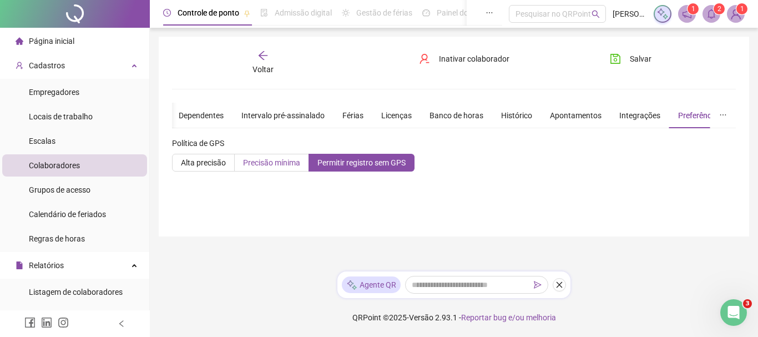
click at [268, 162] on span "Precisão mínima" at bounding box center [271, 162] width 57 height 9
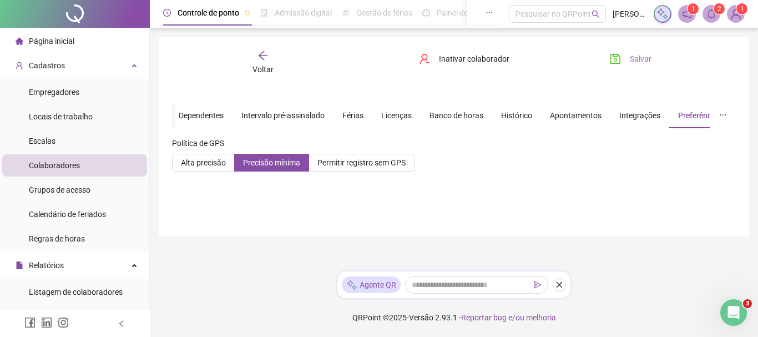
click at [630, 57] on button "Salvar" at bounding box center [631, 59] width 58 height 18
click at [261, 63] on div "Voltar" at bounding box center [263, 63] width 87 height 26
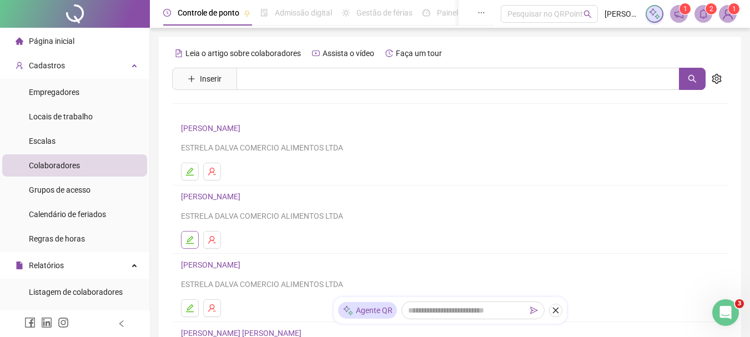
click at [190, 237] on icon "edit" at bounding box center [189, 239] width 9 height 9
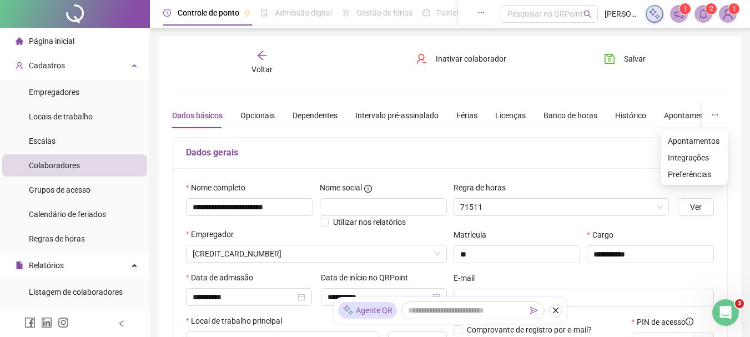
click at [713, 112] on icon "ellipsis" at bounding box center [715, 115] width 8 height 8
click at [686, 176] on span "Preferências" at bounding box center [694, 174] width 53 height 12
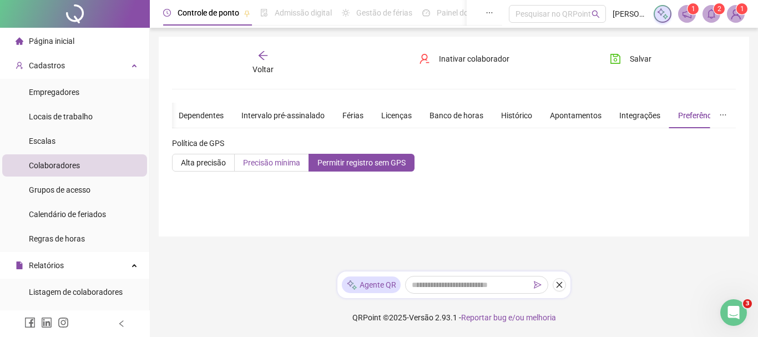
click at [264, 163] on span "Precisão mínima" at bounding box center [271, 162] width 57 height 9
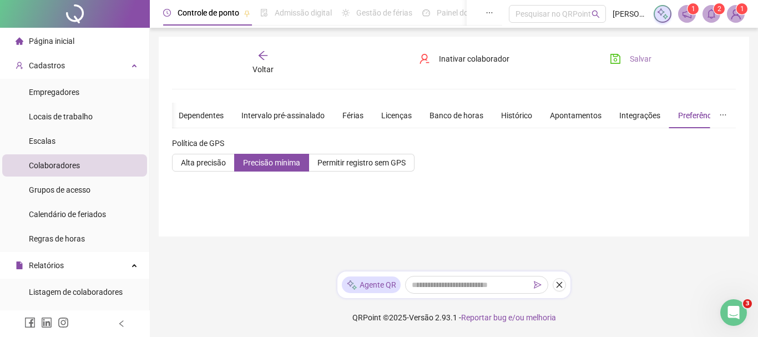
click at [635, 57] on span "Salvar" at bounding box center [641, 59] width 22 height 12
click at [260, 65] on span "Voltar" at bounding box center [263, 69] width 21 height 9
